Goal: Book appointment/travel/reservation

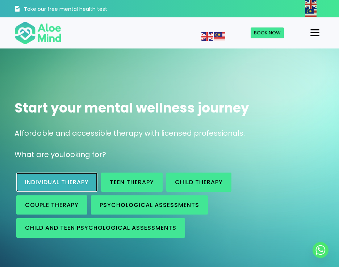
click at [78, 180] on span "Individual therapy" at bounding box center [57, 182] width 64 height 8
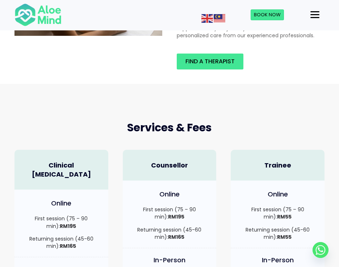
scroll to position [43, 0]
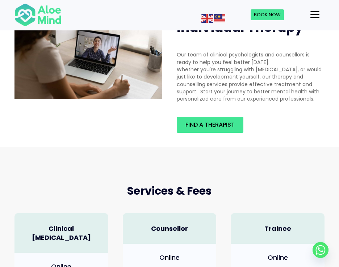
click at [311, 12] on div "Menu" at bounding box center [315, 15] width 9 height 7
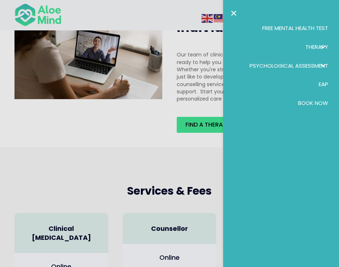
click at [315, 46] on span "Therapy" at bounding box center [317, 47] width 23 height 8
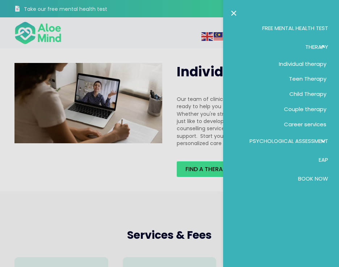
click at [314, 63] on span "Individual therapy" at bounding box center [302, 64] width 47 height 8
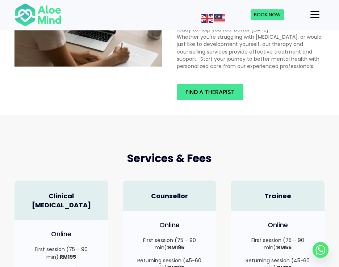
scroll to position [54, 0]
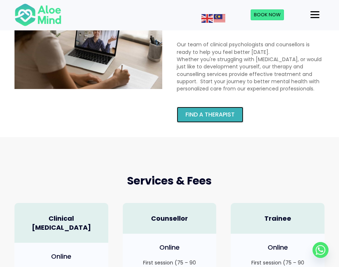
click at [223, 115] on span "Find a therapist" at bounding box center [210, 115] width 49 height 8
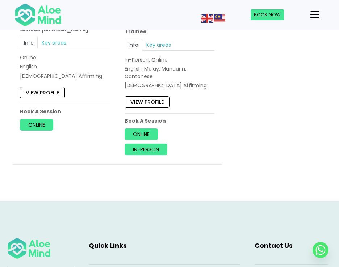
scroll to position [2790, 0]
